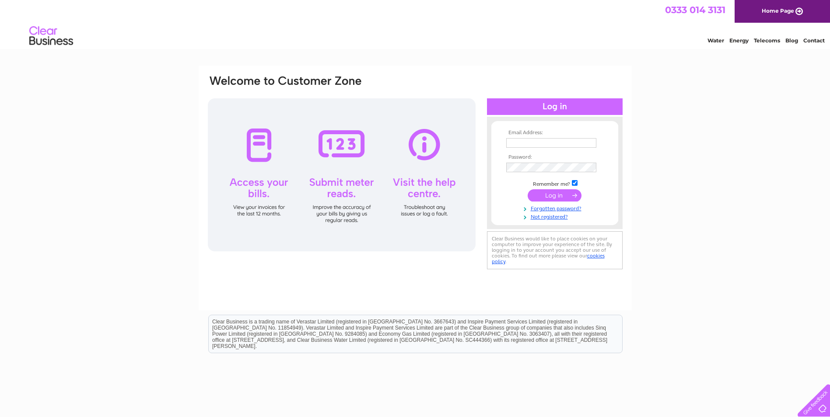
type input "[EMAIL_ADDRESS][DOMAIN_NAME]"
click at [569, 190] on input "submit" at bounding box center [555, 195] width 54 height 12
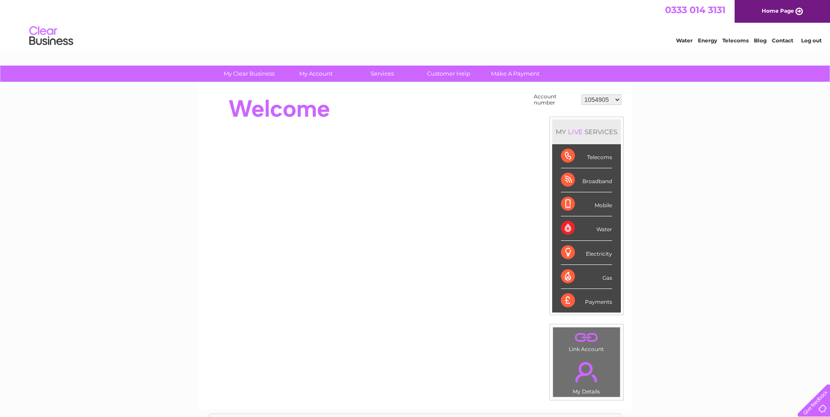
click at [618, 98] on select "1054905 30287643" at bounding box center [601, 99] width 40 height 10
select select "30287643"
click at [581, 94] on select "1054905 30287643" at bounding box center [601, 99] width 40 height 10
